Goal: Task Accomplishment & Management: Use online tool/utility

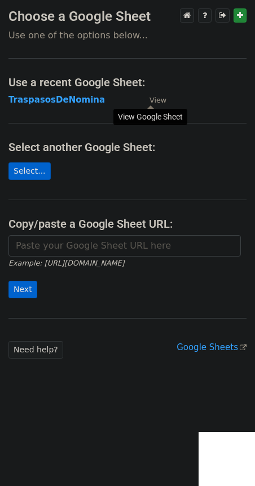
click at [155, 104] on small "View" at bounding box center [158, 100] width 17 height 8
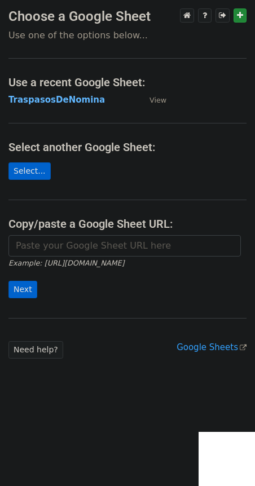
click at [83, 104] on strong "TraspasosDeNomina" at bounding box center [56, 100] width 96 height 10
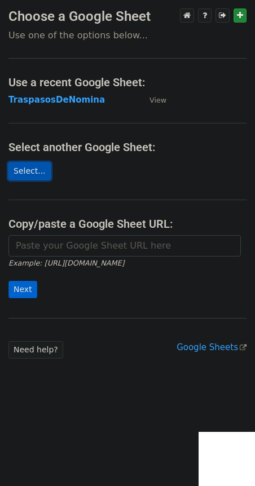
click at [23, 174] on link "Select..." at bounding box center [29, 171] width 42 height 17
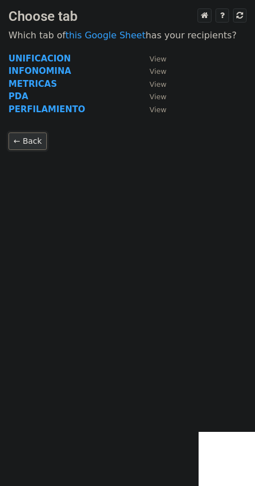
click at [29, 141] on link "← Back" at bounding box center [27, 141] width 38 height 17
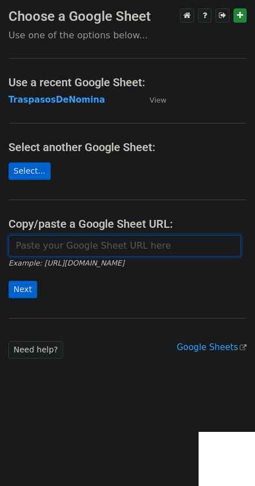
click at [76, 252] on input "url" at bounding box center [124, 245] width 232 height 21
paste input "https://docs.google.com/spreadsheets/d/1kih1HfkHOifb6F04BSKZQw1TzAvw4Eb7ublOXmf…"
type input "https://docs.google.com/spreadsheets/d/1kih1HfkHOifb6F04BSKZQw1TzAvw4Eb7ublOXmf…"
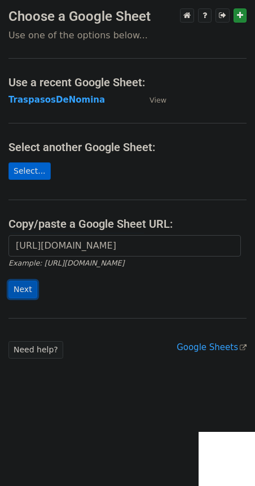
click at [20, 288] on input "Next" at bounding box center [22, 289] width 29 height 17
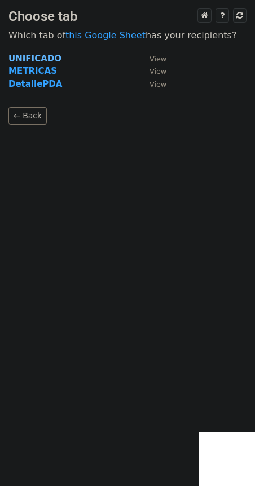
click at [20, 55] on strong "UNIFICADO" at bounding box center [34, 59] width 53 height 10
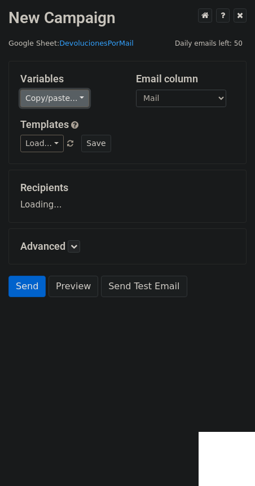
click at [48, 100] on link "Copy/paste..." at bounding box center [54, 98] width 69 height 17
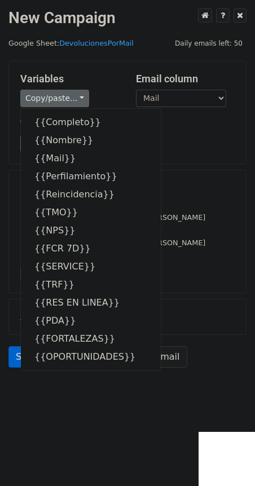
click at [191, 123] on h5 "Templates" at bounding box center [127, 125] width 214 height 12
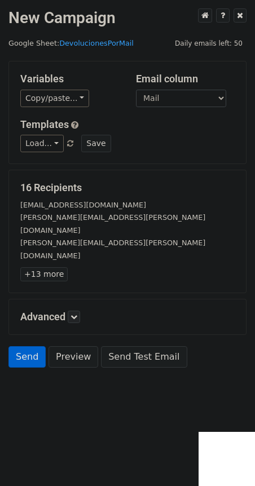
click at [181, 85] on h5 "Email column" at bounding box center [185, 79] width 99 height 12
click at [178, 94] on select "Completo Nombre Mail Perfilamiento Reincidencia TMO NPS FCR 7D SERVICE TRF RES …" at bounding box center [181, 98] width 90 height 17
click at [136, 90] on select "Completo Nombre Mail Perfilamiento Reincidencia TMO NPS FCR 7D SERVICE TRF RES …" at bounding box center [181, 98] width 90 height 17
click at [40, 267] on link "+13 more" at bounding box center [43, 274] width 47 height 14
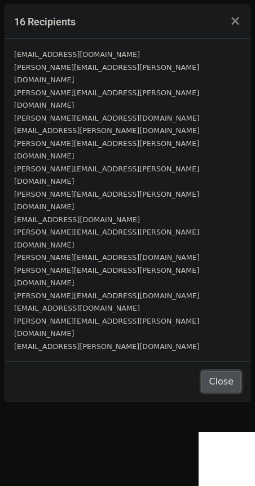
click at [222, 371] on button "Close" at bounding box center [221, 381] width 40 height 21
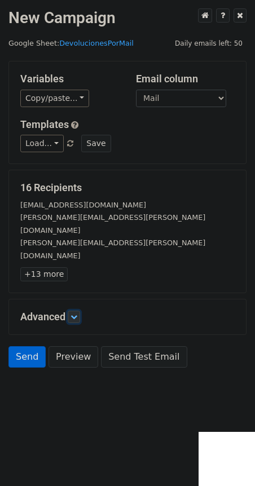
click at [77, 314] on icon at bounding box center [74, 317] width 7 height 7
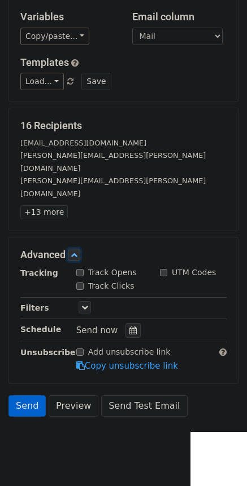
scroll to position [63, 0]
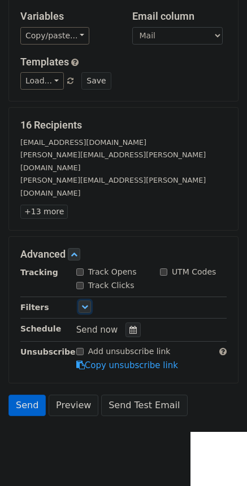
click at [82, 304] on icon at bounding box center [84, 307] width 7 height 7
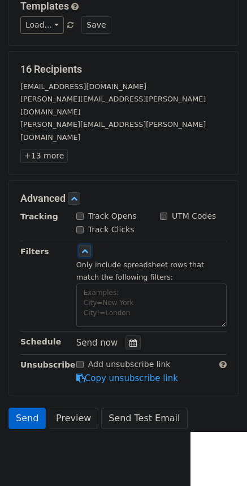
scroll to position [131, 0]
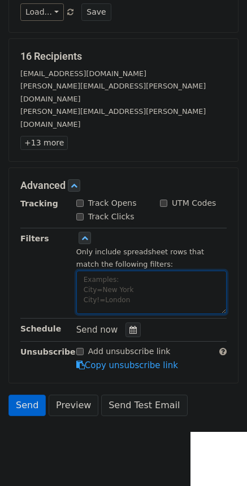
click at [179, 271] on textarea at bounding box center [151, 292] width 150 height 43
paste textarea "Luana.Zanier@apexamerica.com Federico.Romero@apexamerica.com Lara.Vallejos@apex…"
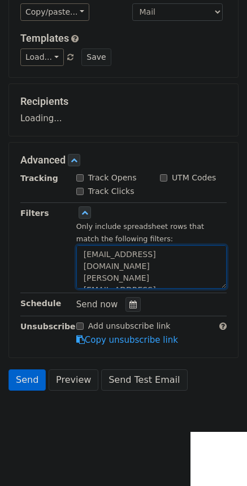
scroll to position [0, 0]
click at [230, 355] on div "Advanced Tracking Track Opens UTM Codes Track Clicks Filters Only include sprea…" at bounding box center [123, 250] width 229 height 215
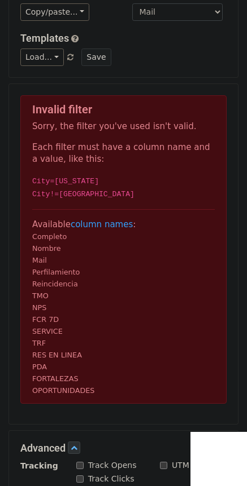
click at [240, 283] on main "New Campaign Daily emails left: 50 Google Sheet: DevolucionesPorMail Variables …" at bounding box center [123, 303] width 247 height 762
click at [23, 258] on div "Invalid filter Sorry, the filter you've used isn't valid. Each filter must have…" at bounding box center [123, 249] width 206 height 308
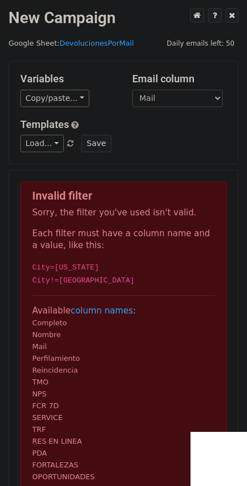
click at [34, 185] on div "Invalid filter Sorry, the filter you've used isn't valid. Each filter must have…" at bounding box center [123, 336] width 206 height 308
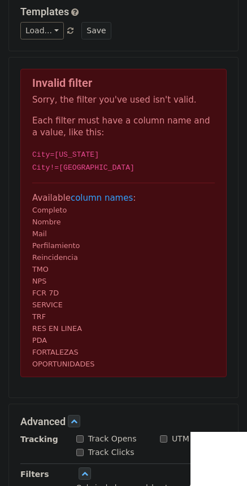
click at [102, 219] on p "Available column names : Completo Nombre Mail Perfilamiento Reincidencia TMO NP…" at bounding box center [123, 281] width 182 height 178
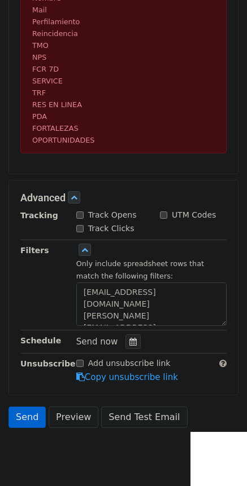
scroll to position [261, 0]
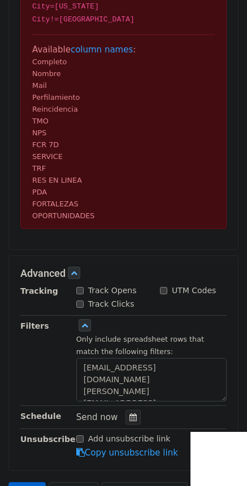
click at [76, 194] on p "Available column names : Completo Nombre Mail Perfilamiento Reincidencia TMO NP…" at bounding box center [123, 133] width 182 height 178
click at [72, 271] on link at bounding box center [74, 273] width 12 height 12
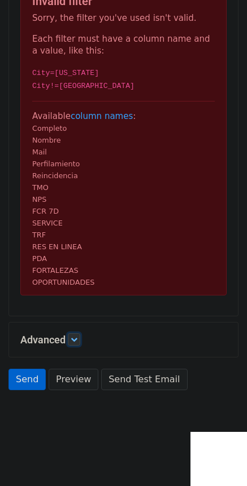
click at [73, 343] on icon at bounding box center [74, 339] width 7 height 7
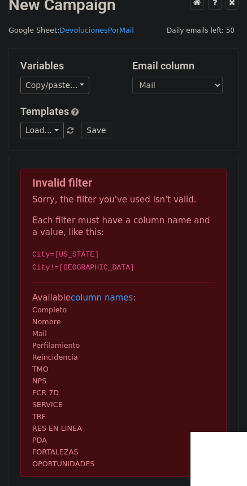
scroll to position [0, 0]
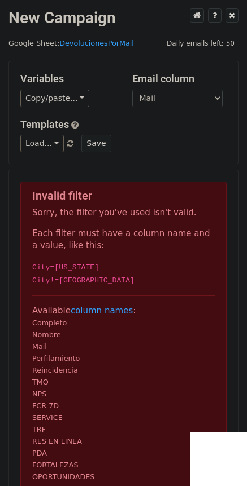
click at [137, 182] on div "Invalid filter Sorry, the filter you've used isn't valid. Each filter must have…" at bounding box center [123, 336] width 206 height 308
drag, startPoint x: 100, startPoint y: 218, endPoint x: 93, endPoint y: 233, distance: 17.2
click at [100, 218] on p "Sorry, the filter you've used isn't valid." at bounding box center [123, 213] width 182 height 12
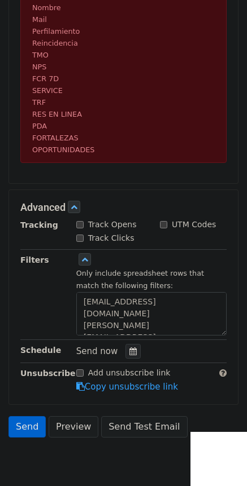
scroll to position [374, 0]
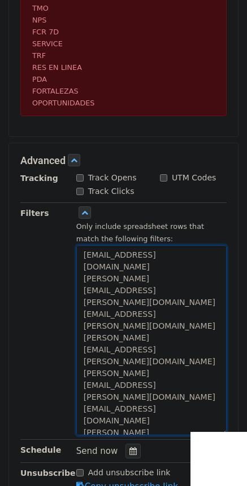
click at [217, 375] on textarea "Luana.Zanier@apexamerica.com Federico.Romero@apexamerica.com Lara.Vallejos@apex…" at bounding box center [151, 340] width 150 height 190
click at [205, 361] on textarea "Luana.Zanier@apexamerica.com Federico.Romero@apexamerica.com Lara.Vallejos@apex…" at bounding box center [151, 340] width 150 height 190
click at [200, 349] on textarea "Luana.Zanier@apexamerica.com Federico.Romero@apexamerica.com Lara.Vallejos@apex…" at bounding box center [151, 340] width 150 height 190
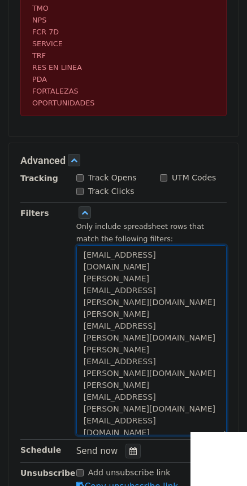
click at [200, 340] on textarea "Luana.Zanier@apexamerica.com Federico.Romero@apexamerica.com Lara.Vallejos@apex…" at bounding box center [151, 340] width 150 height 190
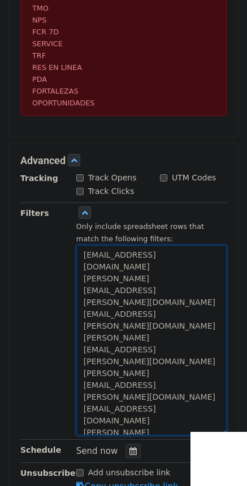
click at [136, 328] on textarea "Luana.Zanier@apexamerica.com Federico.Romero@apexamerica.com Lara.Vallejos@apex…" at bounding box center [151, 340] width 150 height 190
click at [213, 304] on textarea "Luana.Zanier@apexamerica.com Federico.Romero@apexamerica.com Lara.Vallejos@apex…" at bounding box center [151, 340] width 150 height 190
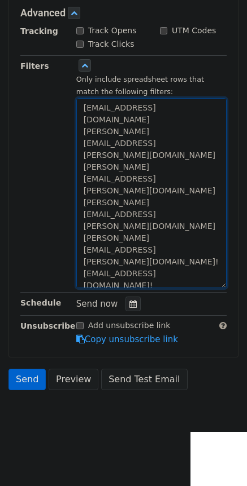
scroll to position [233, 0]
click at [213, 148] on textarea "Luana.Zanier@apexamerica.com Federico.Romero@apexamerica.com Lara.Vallejos@apex…" at bounding box center [151, 194] width 150 height 190
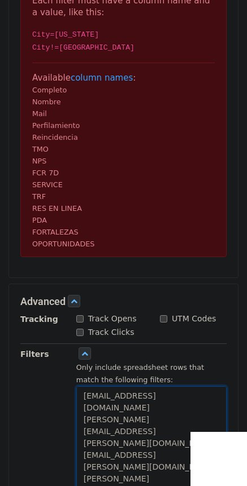
scroll to position [374, 0]
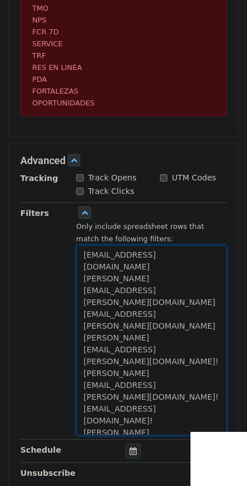
click at [202, 278] on textarea "Luana.Zanier@apexamerica.com Federico.Romero@apexamerica.com Lara.Vallejos@apex…" at bounding box center [151, 340] width 150 height 190
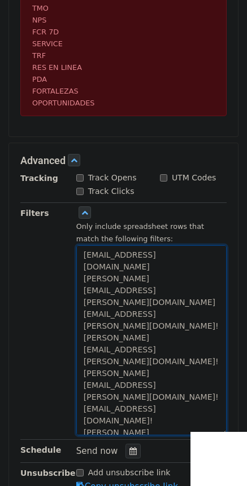
scroll to position [233, 0]
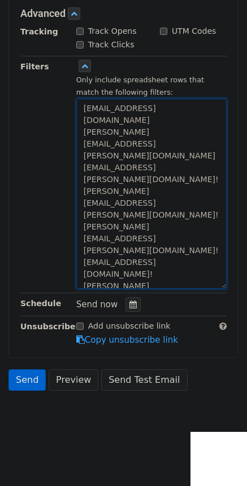
click at [214, 120] on textarea "Luana.Zanier@apexamerica.com Federico.Romero@apexamerica.com Lara.Vallejos@apex…" at bounding box center [151, 194] width 150 height 190
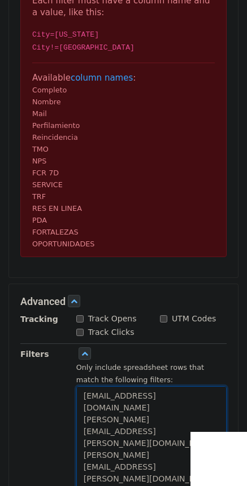
scroll to position [374, 0]
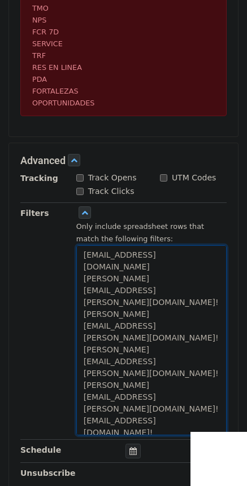
click at [196, 252] on textarea "Luana.Zanier@apexamerica.com Federico.Romero@apexamerica.com! Lara.Vallejos@ape…" at bounding box center [151, 340] width 150 height 190
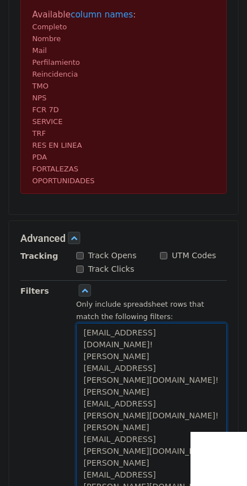
scroll to position [318, 0]
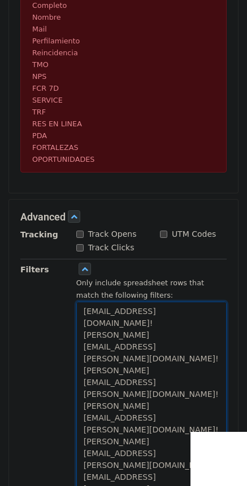
click at [80, 312] on textarea "Luana.Zanier@apexamerica.com! Federico.Romero@apexamerica.com! Lara.Vallejos@ap…" at bounding box center [151, 397] width 150 height 190
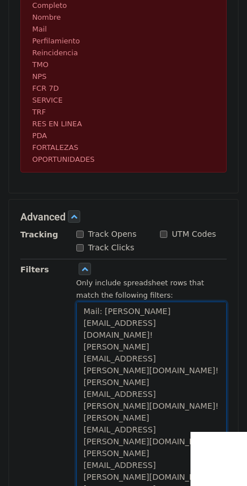
paste textarea "Mail:"
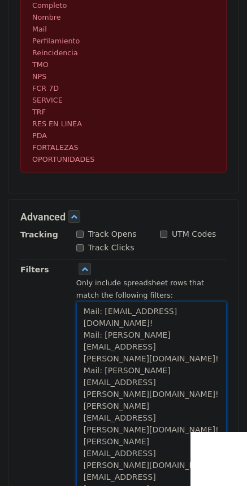
paste textarea "Mail:"
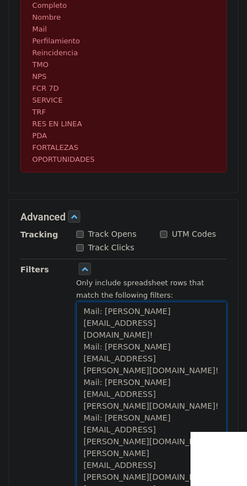
paste textarea "ail: M"
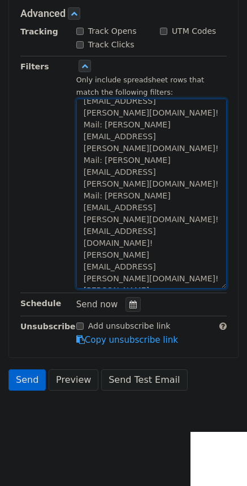
scroll to position [521, 0]
click at [84, 269] on textarea "Mail: Luana.Zanier@apexamerica.com! Mail: Federico.Romero@apexamerica.com! Mail…" at bounding box center [151, 194] width 150 height 190
paste textarea "Mail:"
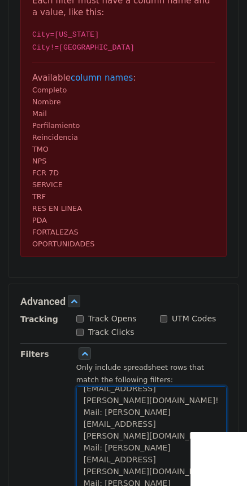
click at [81, 387] on textarea "Mail: Luana.Zanier@apexamerica.com! Mail: Federico.Romero@apexamerica.com! Mail…" at bounding box center [151, 482] width 150 height 190
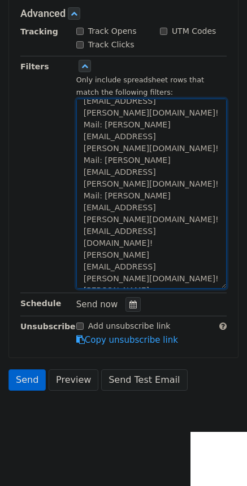
paste textarea "Mail:"
click at [82, 228] on textarea "Mail: Luana.Zanier@apexamerica.com! Mail: Federico.Romero@apexamerica.com! Mail…" at bounding box center [151, 194] width 150 height 190
paste textarea "Mail:"
click at [82, 218] on textarea "Mail: Luana.Zanier@apexamerica.com! Mail: Federico.Romero@apexamerica.com! Mail…" at bounding box center [151, 194] width 150 height 190
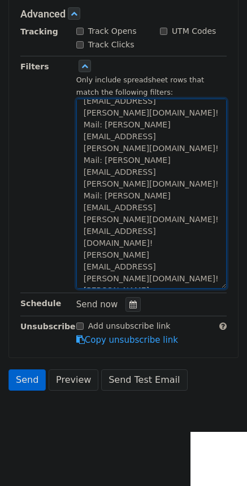
paste textarea "Mail:"
click at [82, 203] on textarea "Mail: Luana.Zanier@apexamerica.com! Mail: Federico.Romero@apexamerica.com! Mail…" at bounding box center [151, 194] width 150 height 190
paste textarea "Mail:"
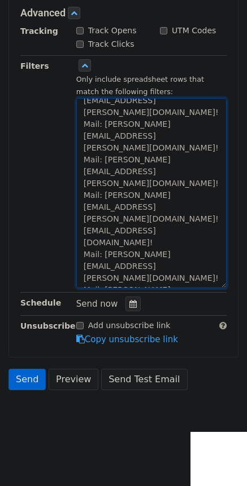
scroll to position [233, 0]
click at [82, 185] on textarea "Mail: Luana.Zanier@apexamerica.com! Mail: Federico.Romero@apexamerica.com! Mail…" at bounding box center [151, 194] width 150 height 190
paste textarea "Mail:"
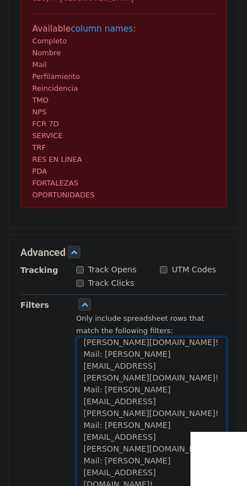
scroll to position [0, 0]
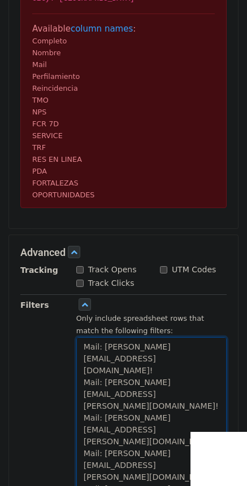
click at [104, 348] on textarea "Mail: Luana.Zanier@apexamerica.com! Mail: Federico.Romero@apexamerica.com! Mail…" at bounding box center [151, 432] width 150 height 190
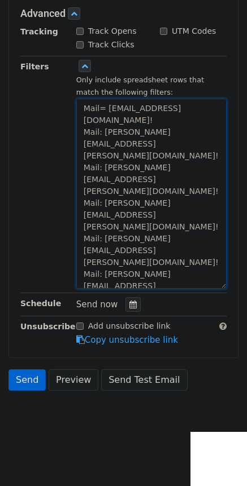
scroll to position [282, 0]
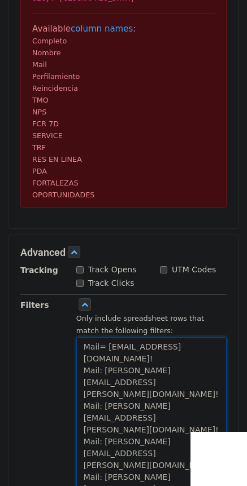
paste textarea "="
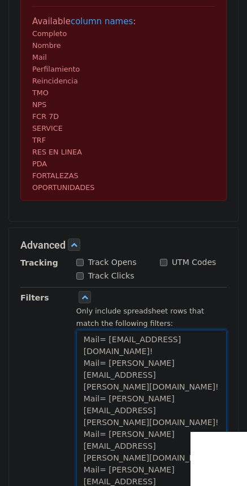
scroll to position [301, 0]
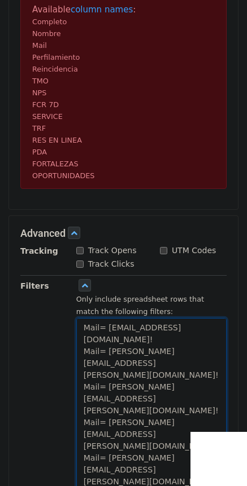
paste textarea "="
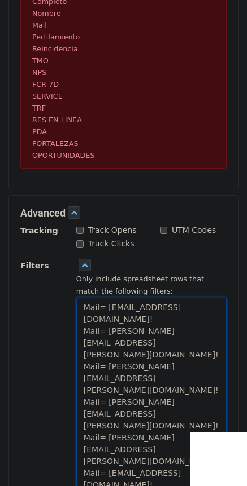
scroll to position [3, 0]
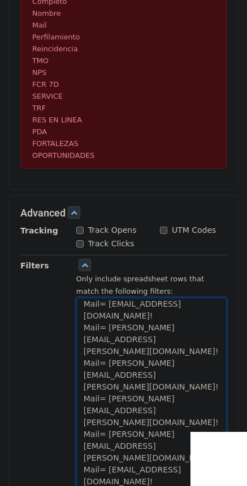
paste textarea "="
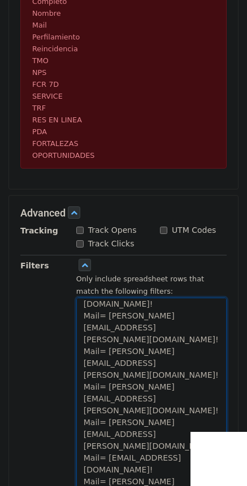
scroll to position [27, 0]
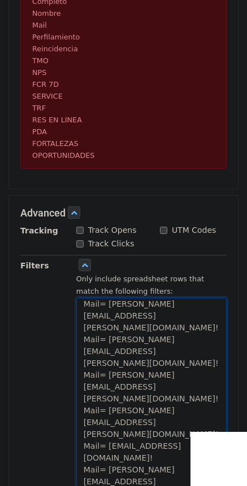
paste textarea "="
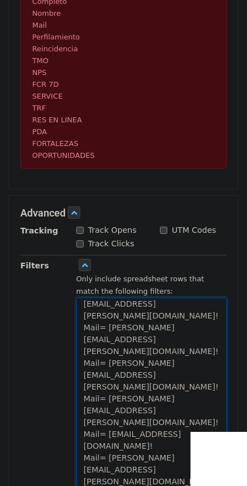
scroll to position [51, 0]
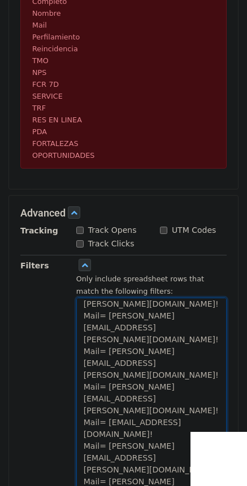
paste textarea "="
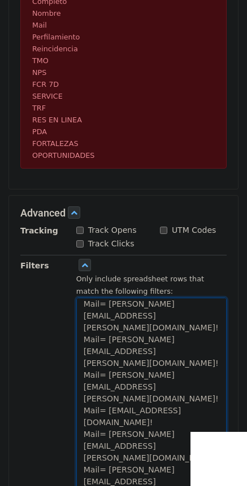
scroll to position [74, 0]
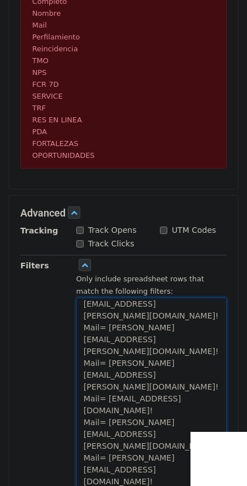
paste textarea "="
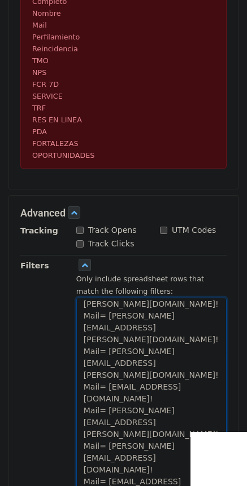
scroll to position [98, 0]
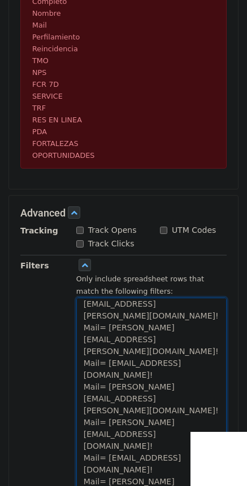
paste textarea "="
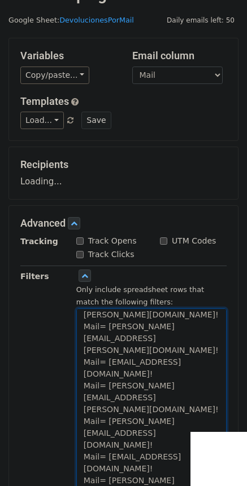
scroll to position [0, 0]
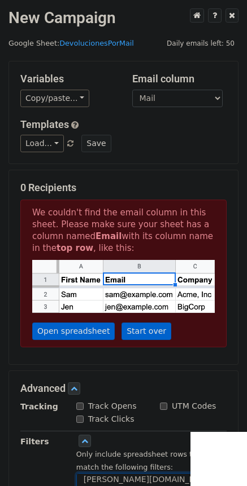
type textarea "Mail= Luana.Zanier@apexamerica.com! Mail= Federico.Romero@apexamerica.com! Mail…"
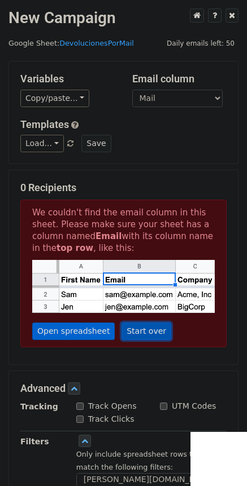
click at [139, 332] on link "Start over" at bounding box center [146, 331] width 50 height 17
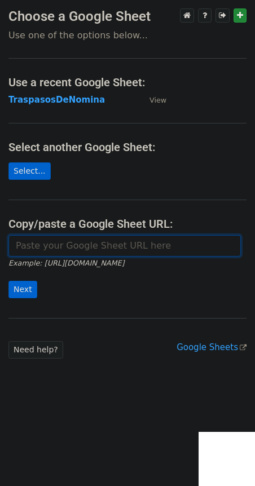
click at [111, 245] on input "url" at bounding box center [124, 245] width 232 height 21
paste input "[URL][DOMAIN_NAME]"
type input "[URL][DOMAIN_NAME]"
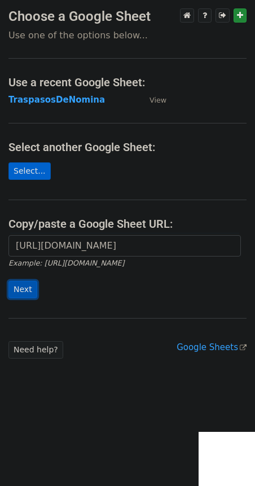
click at [29, 289] on input "Next" at bounding box center [22, 289] width 29 height 17
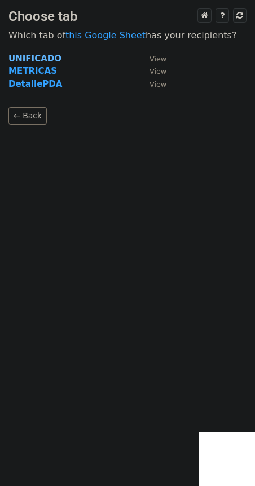
click at [21, 60] on strong "UNIFICADO" at bounding box center [34, 59] width 53 height 10
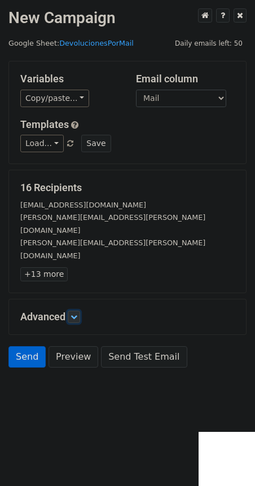
click at [72, 311] on link at bounding box center [74, 317] width 12 height 12
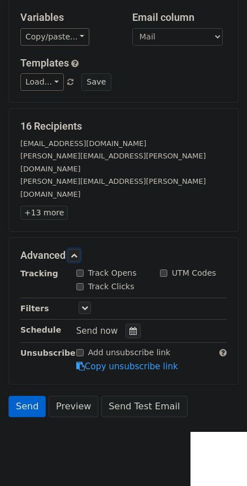
scroll to position [63, 0]
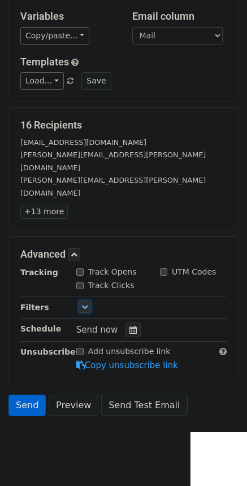
click at [82, 304] on icon at bounding box center [84, 307] width 7 height 7
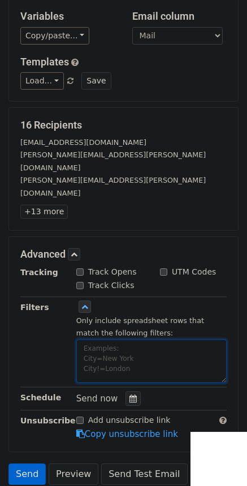
click at [119, 340] on textarea at bounding box center [151, 361] width 150 height 43
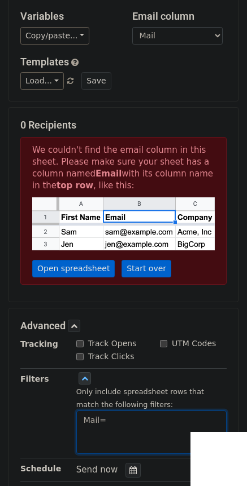
paste textarea "Luana.Zanier@apexamerica.com"
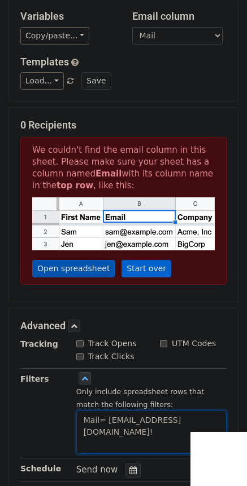
type textarea "Mail= Luana.Zanier@apexamerica.com!"
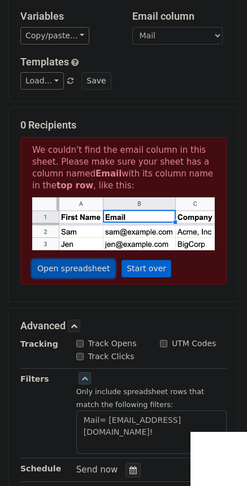
click at [68, 265] on link "Open spreadsheet" at bounding box center [73, 268] width 82 height 17
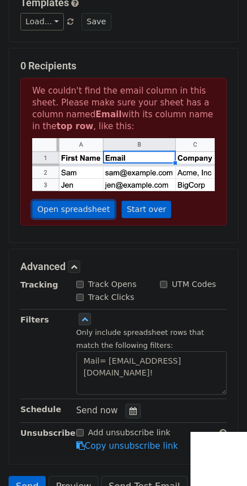
scroll to position [0, 0]
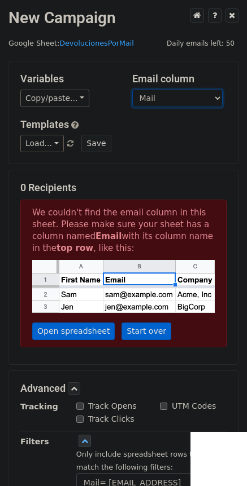
click at [180, 100] on select "Completo Nombre Mail Perfilamiento Reincidencia TMO NPS FCR 7D SERVICE TRF RES …" at bounding box center [177, 98] width 90 height 17
click at [164, 93] on select "Completo Nombre Mail Perfilamiento Reincidencia TMO NPS FCR 7D SERVICE TRF RES …" at bounding box center [177, 98] width 90 height 17
drag, startPoint x: 164, startPoint y: 92, endPoint x: 160, endPoint y: 98, distance: 6.9
click at [164, 92] on select "Completo Nombre Mail Perfilamiento Reincidencia TMO NPS FCR 7D SERVICE TRF RES …" at bounding box center [177, 98] width 90 height 17
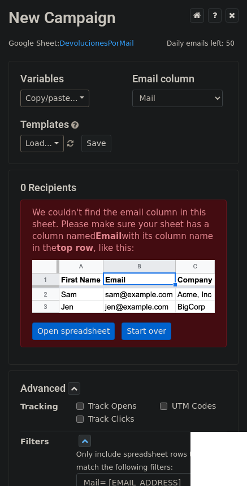
click at [124, 138] on div "Load... PDA Mayo25 InformeCambioSup Save" at bounding box center [123, 143] width 223 height 17
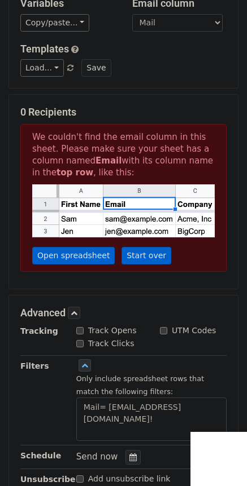
scroll to position [56, 0]
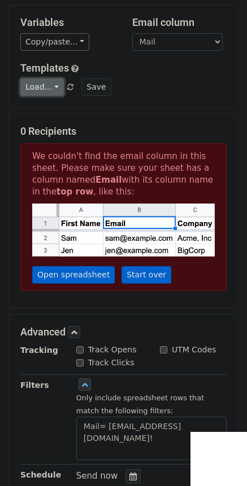
click at [44, 88] on link "Load..." at bounding box center [41, 86] width 43 height 17
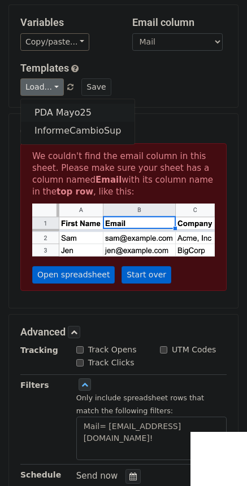
click at [63, 113] on link "PDA Mayo25" at bounding box center [77, 113] width 113 height 18
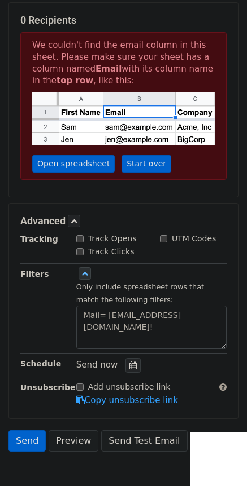
scroll to position [229, 0]
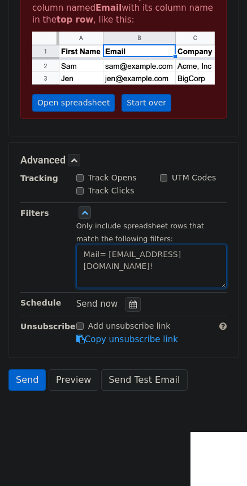
drag, startPoint x: 201, startPoint y: 266, endPoint x: 45, endPoint y: 258, distance: 156.0
click at [45, 258] on div "Filters Only include spreadsheet rows that match the following filters: Mail= L…" at bounding box center [123, 248] width 223 height 82
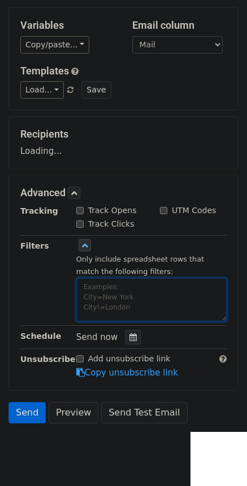
scroll to position [0, 0]
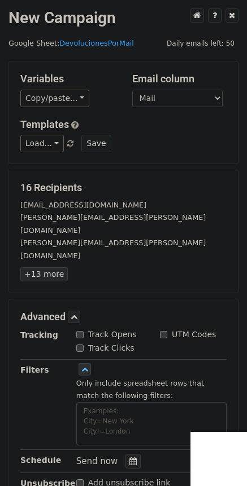
click at [50, 267] on link "+13 more" at bounding box center [43, 274] width 47 height 14
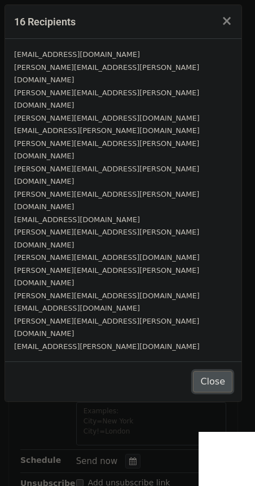
click at [213, 371] on button "Close" at bounding box center [213, 381] width 40 height 21
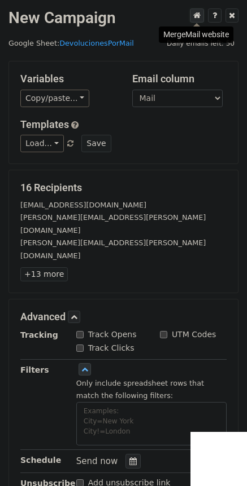
click at [196, 16] on icon at bounding box center [196, 15] width 7 height 8
click at [41, 267] on link "+13 more" at bounding box center [43, 274] width 47 height 14
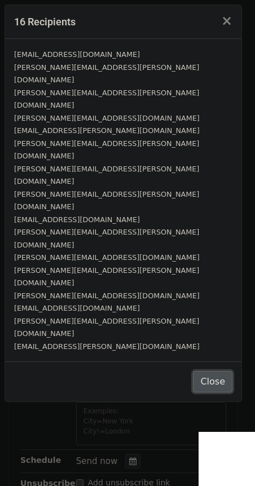
click at [217, 371] on button "Close" at bounding box center [213, 381] width 40 height 21
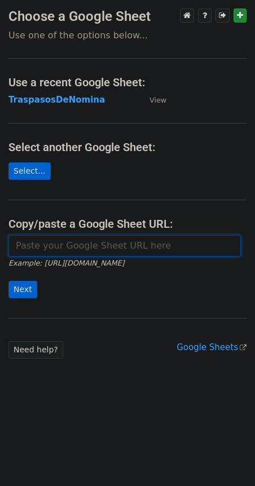
click at [94, 256] on input "url" at bounding box center [124, 245] width 232 height 21
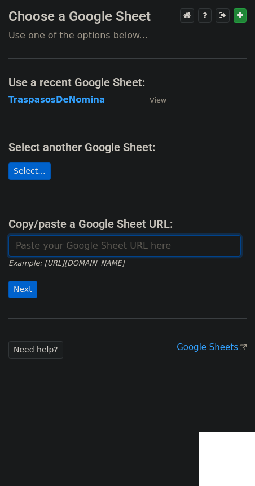
type input "[URL][DOMAIN_NAME]"
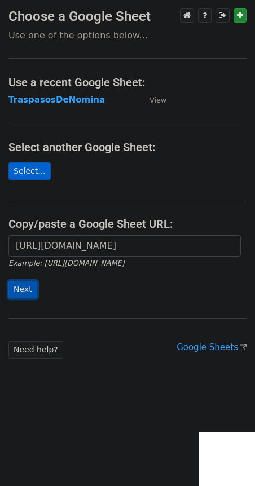
click at [18, 290] on input "Next" at bounding box center [22, 289] width 29 height 17
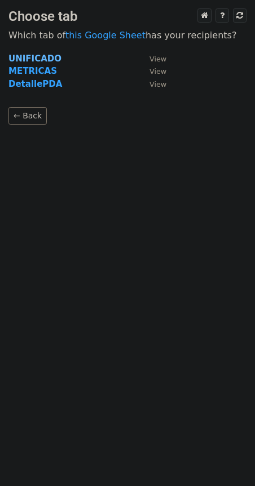
click at [34, 62] on strong "UNIFICADO" at bounding box center [34, 59] width 53 height 10
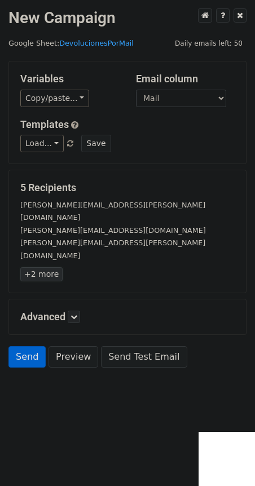
click at [49, 267] on link "+2 more" at bounding box center [41, 274] width 42 height 14
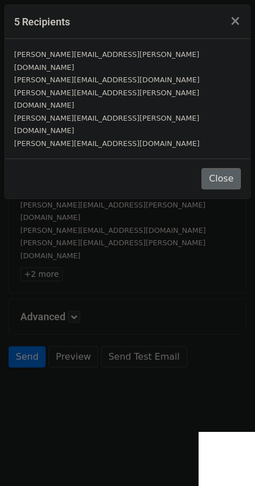
click at [178, 232] on div "5 Recipients × [PERSON_NAME][EMAIL_ADDRESS][PERSON_NAME][DOMAIN_NAME] [PERSON_N…" at bounding box center [127, 243] width 255 height 486
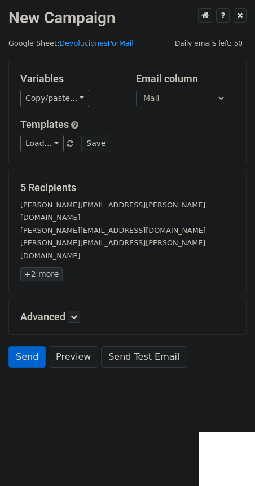
click at [46, 267] on link "+2 more" at bounding box center [41, 274] width 42 height 14
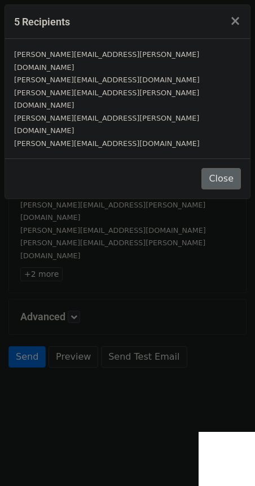
click at [170, 242] on div "5 Recipients × [PERSON_NAME][EMAIL_ADDRESS][PERSON_NAME][DOMAIN_NAME] [PERSON_N…" at bounding box center [127, 243] width 255 height 486
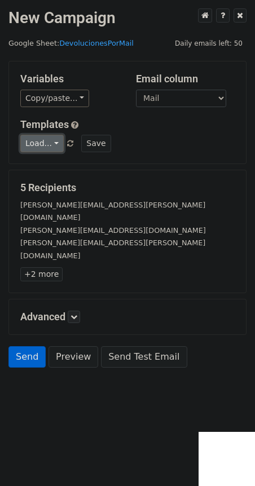
click at [43, 144] on link "Load..." at bounding box center [41, 143] width 43 height 17
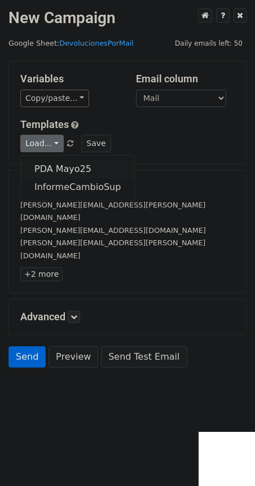
click at [45, 170] on link "PDA Mayo25" at bounding box center [77, 169] width 113 height 18
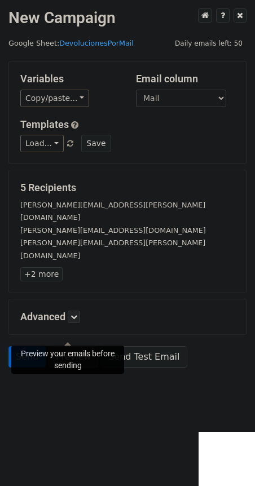
click at [62, 346] on link "Preview" at bounding box center [74, 356] width 50 height 21
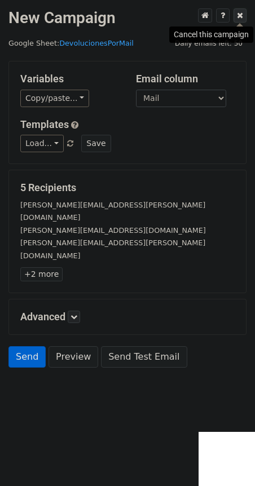
click at [242, 20] on link at bounding box center [240, 15] width 13 height 14
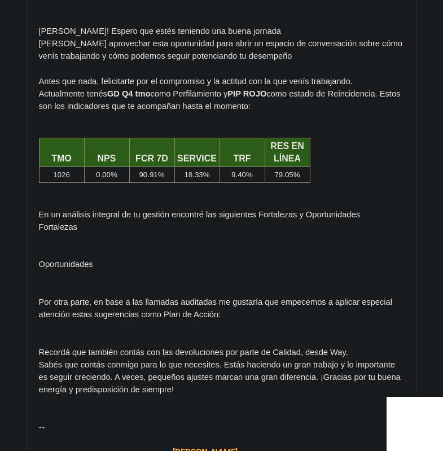
scroll to position [1072, 0]
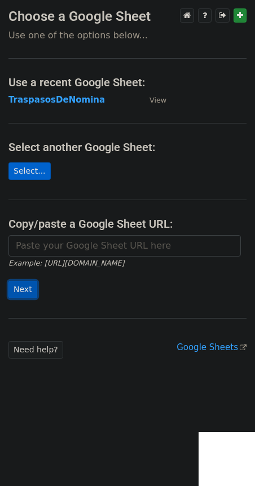
click at [13, 296] on input "Next" at bounding box center [22, 289] width 29 height 17
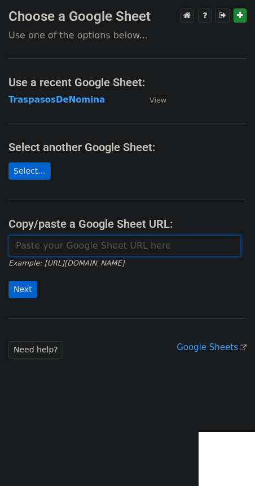
click at [56, 250] on input "url" at bounding box center [124, 245] width 232 height 21
type input "[URL][DOMAIN_NAME]"
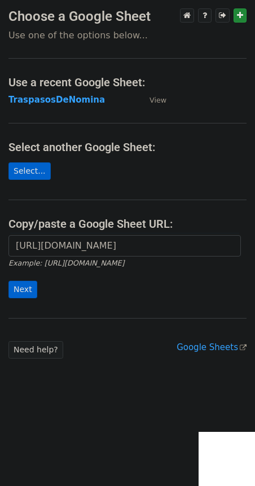
click at [7, 286] on div "[URL][DOMAIN_NAME] Example: [URL][DOMAIN_NAME] Next" at bounding box center [127, 272] width 255 height 74
click at [24, 295] on input "Next" at bounding box center [22, 289] width 29 height 17
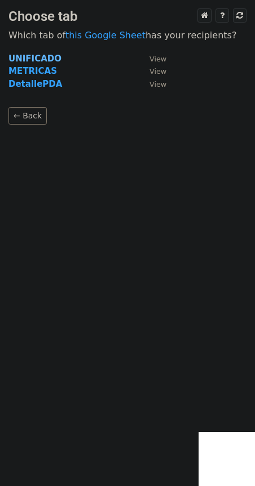
click at [28, 59] on strong "UNIFICADO" at bounding box center [34, 59] width 53 height 10
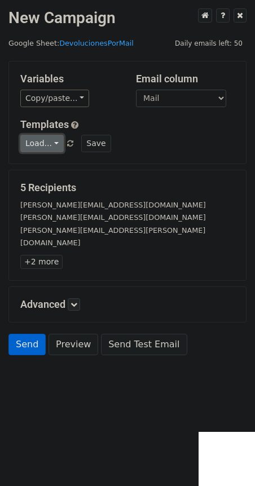
click at [43, 142] on link "Load..." at bounding box center [41, 143] width 43 height 17
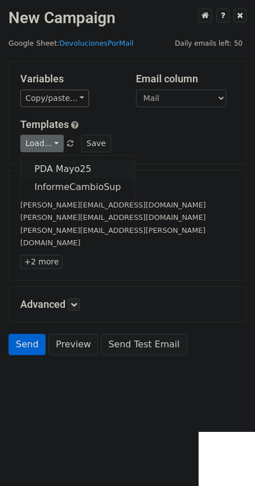
click at [44, 169] on link "PDA Mayo25" at bounding box center [77, 169] width 113 height 18
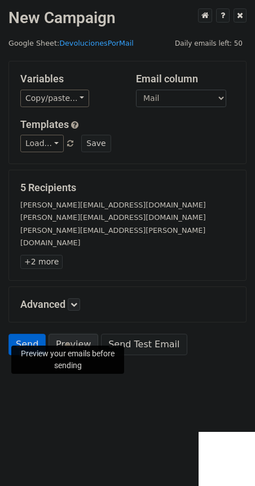
click at [59, 334] on link "Preview" at bounding box center [74, 344] width 50 height 21
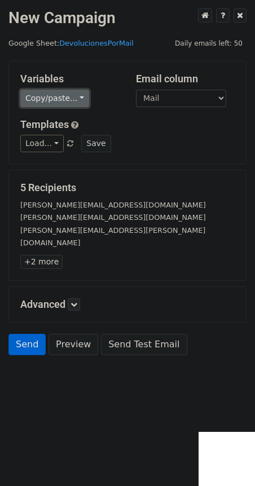
click at [60, 95] on link "Copy/paste..." at bounding box center [54, 98] width 69 height 17
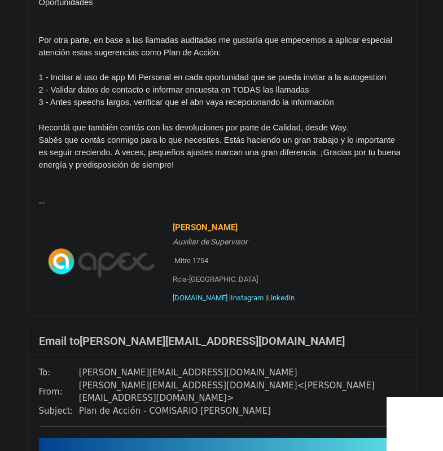
scroll to position [428, 0]
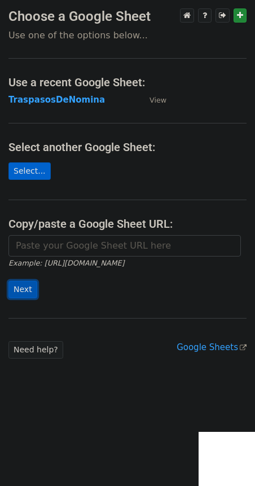
click at [23, 289] on input "Next" at bounding box center [22, 289] width 29 height 17
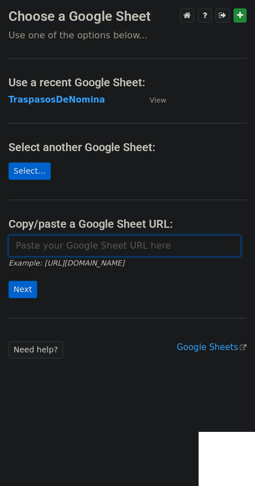
click at [109, 251] on input "url" at bounding box center [124, 245] width 232 height 21
type input "https://docs.google.com/spreadsheets/d/1kih1HfkHOifb6F04BSKZQw1TzAvw4Eb7ublOXmf…"
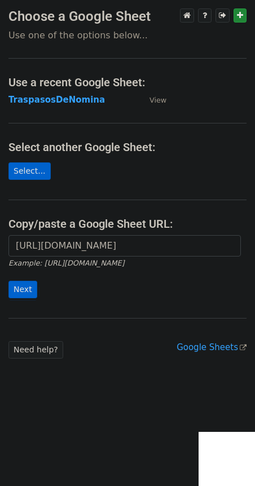
click at [18, 279] on form "https://docs.google.com/spreadsheets/d/1kih1HfkHOifb6F04BSKZQw1TzAvw4Eb7ublOXmf…" at bounding box center [127, 266] width 238 height 63
click at [17, 287] on input "Next" at bounding box center [22, 289] width 29 height 17
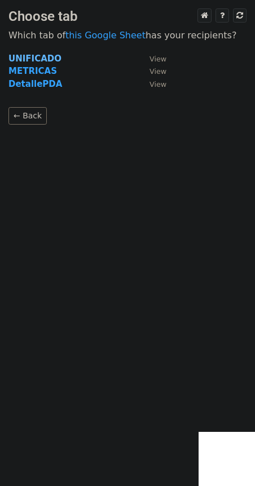
click at [33, 61] on strong "UNIFICADO" at bounding box center [34, 59] width 53 height 10
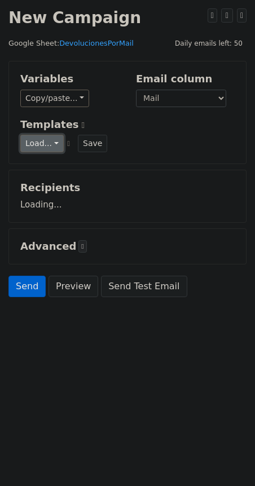
click at [46, 146] on link "Load..." at bounding box center [41, 143] width 43 height 17
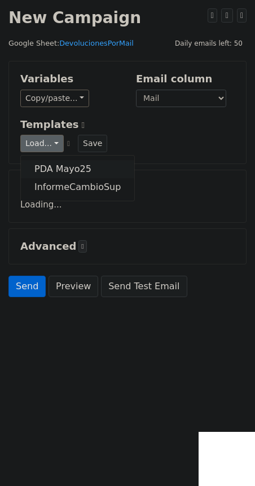
click at [55, 166] on link "PDA Mayo25" at bounding box center [77, 169] width 113 height 18
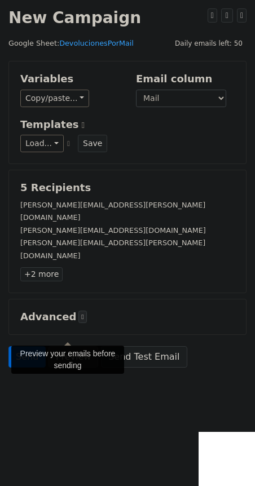
click at [72, 346] on link "Preview" at bounding box center [74, 356] width 50 height 21
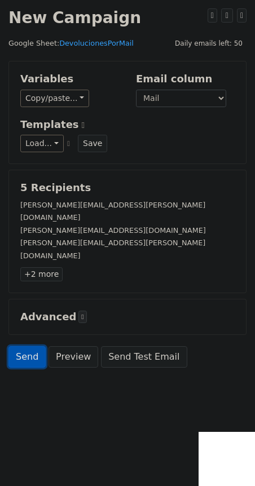
click at [29, 346] on link "Send" at bounding box center [26, 356] width 37 height 21
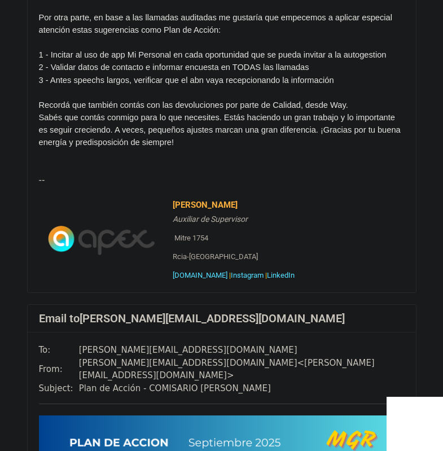
scroll to position [564, 0]
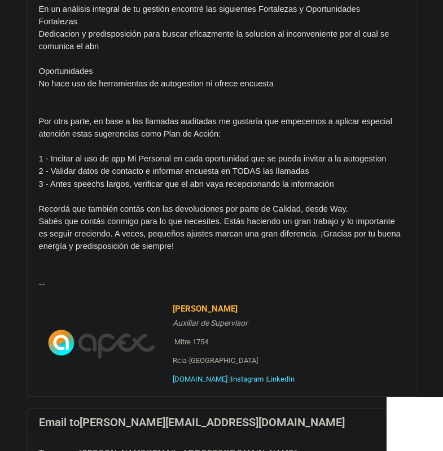
click at [80, 332] on td at bounding box center [101, 344] width 125 height 82
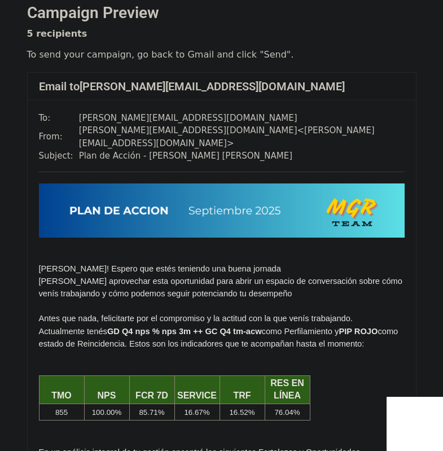
scroll to position [0, 0]
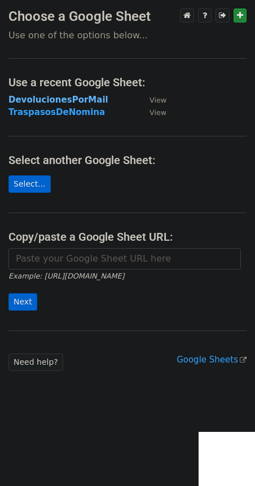
click at [52, 99] on strong "DevolucionesPorMail" at bounding box center [58, 100] width 100 height 10
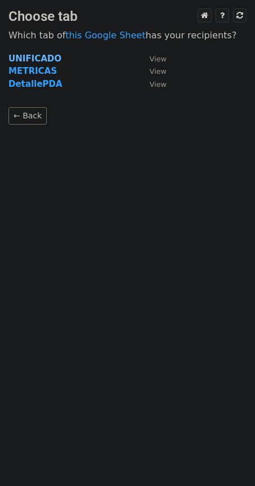
click at [28, 58] on strong "UNIFICADO" at bounding box center [34, 59] width 53 height 10
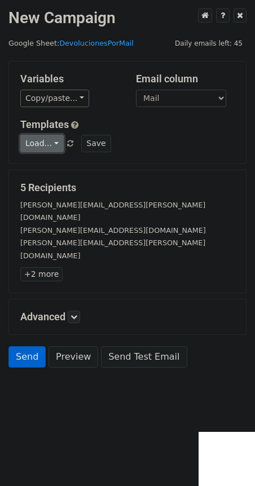
click at [38, 141] on link "Load..." at bounding box center [41, 143] width 43 height 17
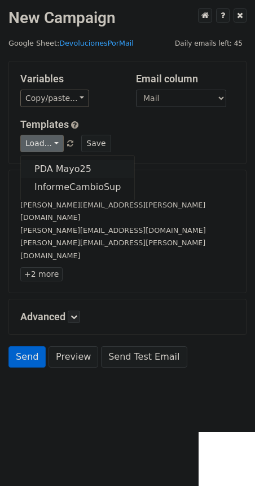
click at [39, 170] on link "PDA Mayo25" at bounding box center [77, 169] width 113 height 18
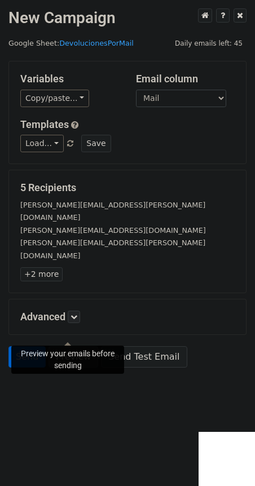
click at [76, 346] on link "Preview" at bounding box center [74, 356] width 50 height 21
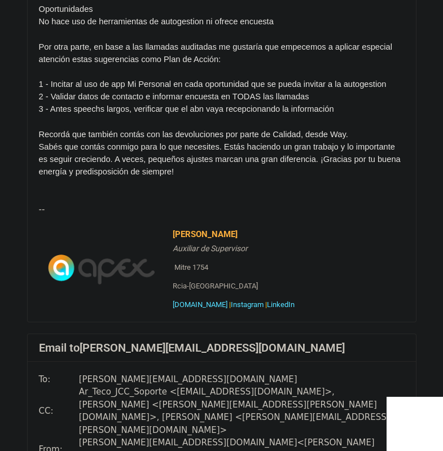
scroll to position [677, 0]
